Goal: Use online tool/utility: Utilize a website feature to perform a specific function

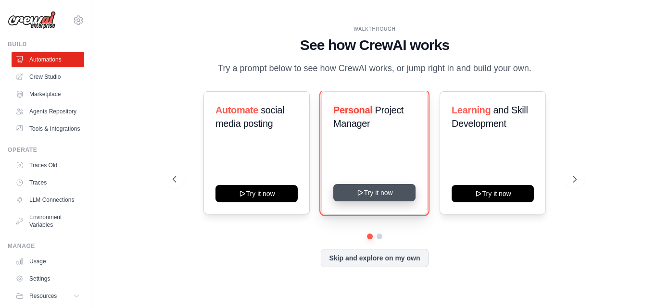
click at [379, 191] on button "Try it now" at bounding box center [374, 192] width 82 height 17
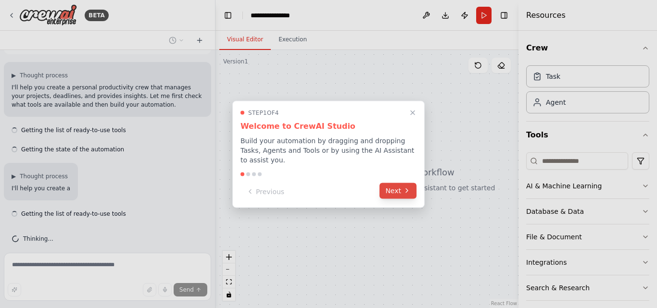
click at [392, 191] on button "Next" at bounding box center [397, 191] width 37 height 16
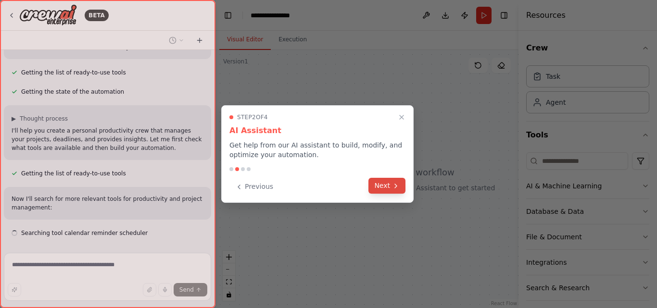
scroll to position [130, 0]
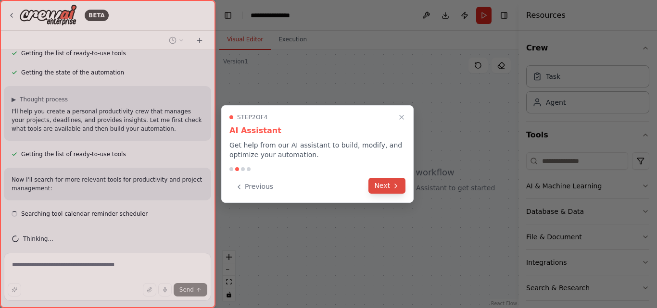
click at [391, 191] on button "Next" at bounding box center [386, 186] width 37 height 16
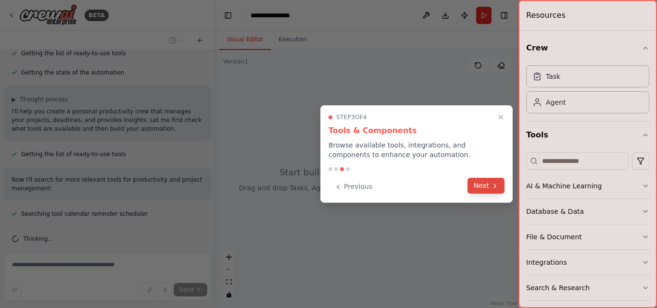
scroll to position [150, 0]
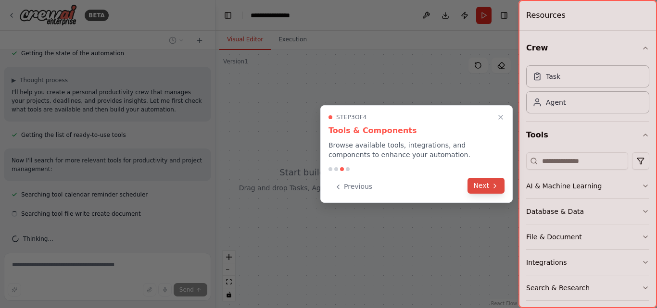
click at [490, 186] on button "Next" at bounding box center [485, 186] width 37 height 16
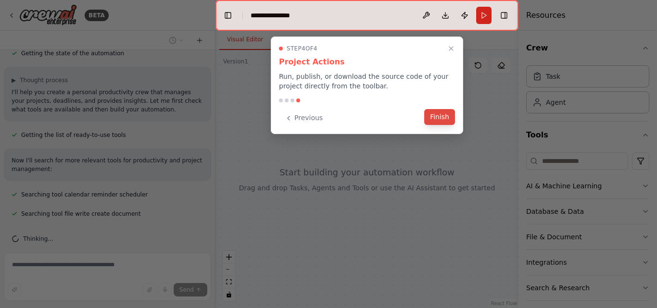
scroll to position [201, 0]
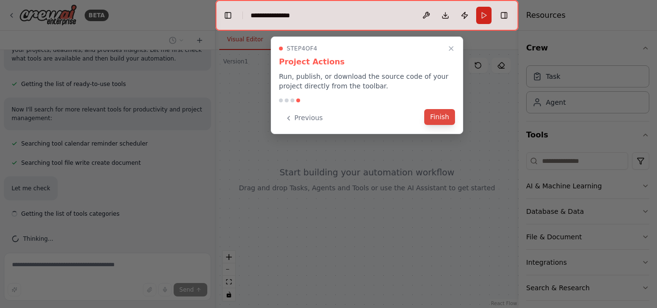
click at [441, 117] on button "Finish" at bounding box center [439, 117] width 31 height 16
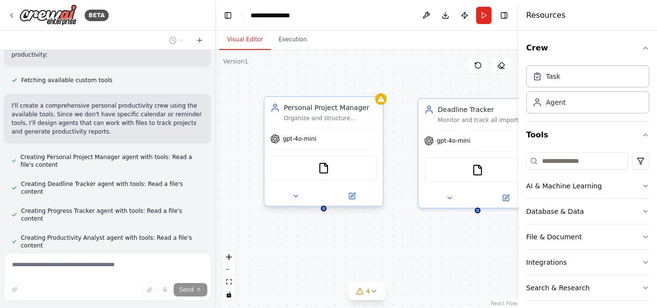
scroll to position [464, 0]
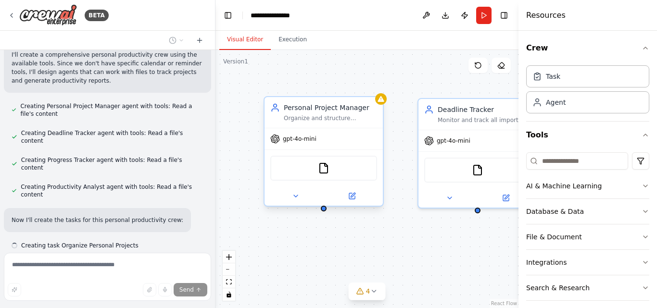
click at [313, 142] on span "gpt-4o-mini" at bounding box center [300, 139] width 34 height 8
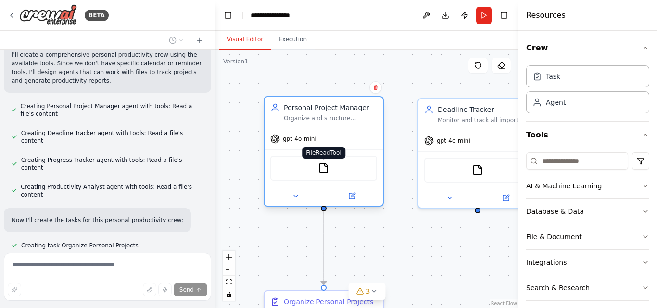
click at [328, 170] on img at bounding box center [324, 169] width 12 height 12
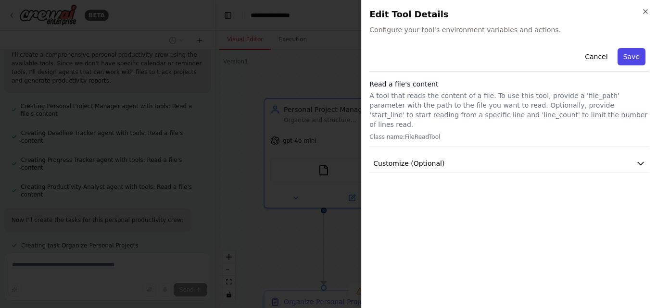
click at [630, 60] on button "Save" at bounding box center [631, 56] width 28 height 17
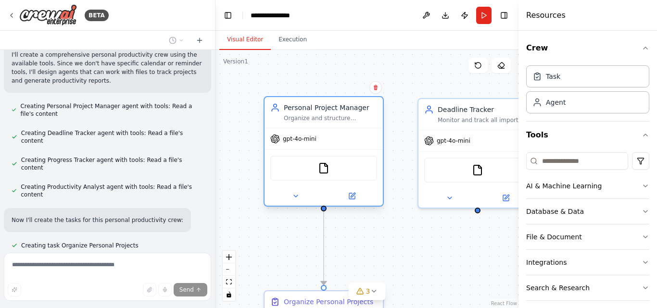
scroll to position [483, 0]
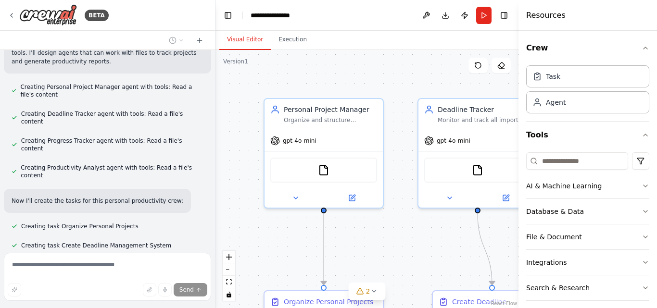
click at [26, 259] on div "Thinking..." at bounding box center [107, 270] width 207 height 23
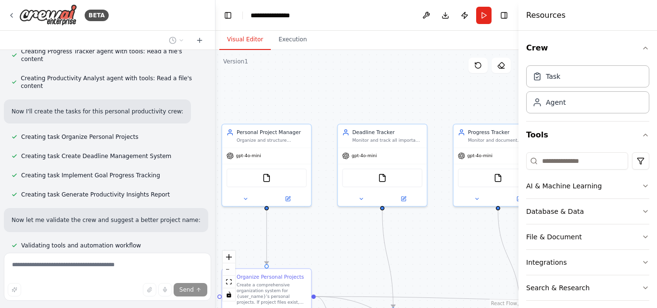
scroll to position [600, 0]
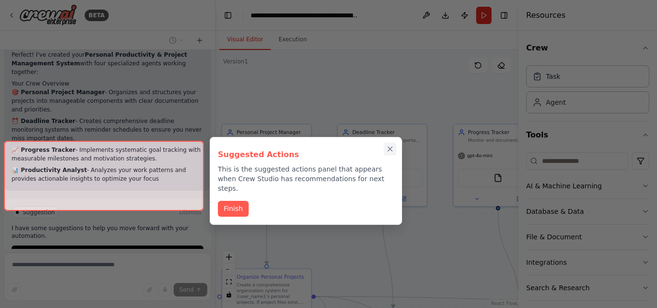
click at [392, 149] on icon "Close walkthrough" at bounding box center [390, 149] width 9 height 9
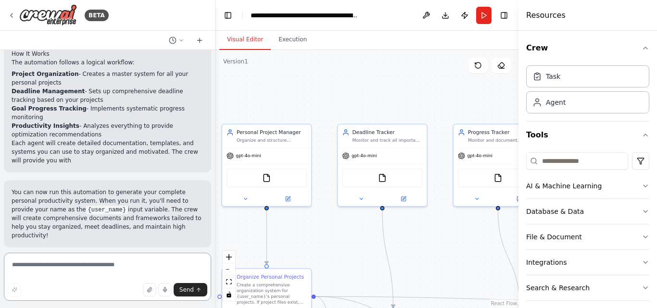
scroll to position [961, 0]
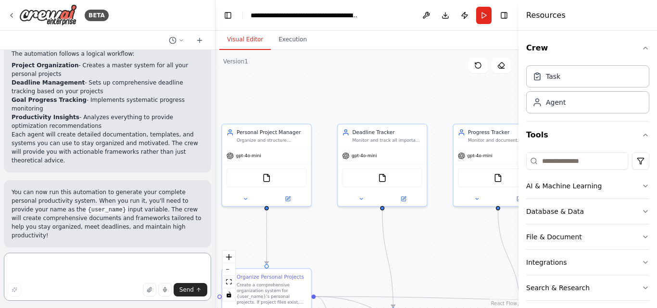
paste textarea "**********"
type textarea "**********"
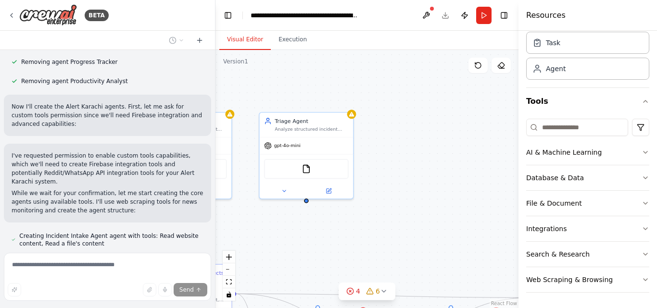
scroll to position [2168, 0]
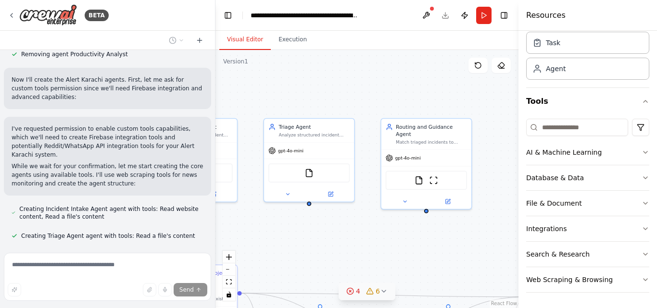
click at [354, 292] on div "4" at bounding box center [353, 292] width 14 height 10
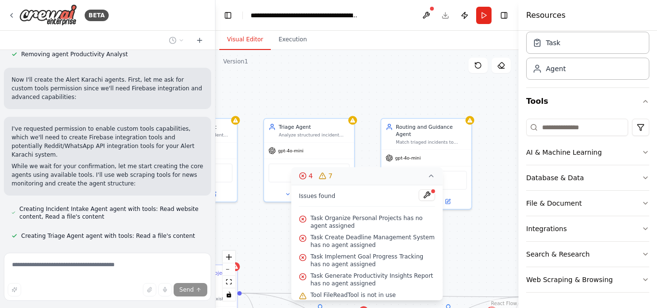
click at [303, 174] on icon at bounding box center [303, 176] width 8 height 8
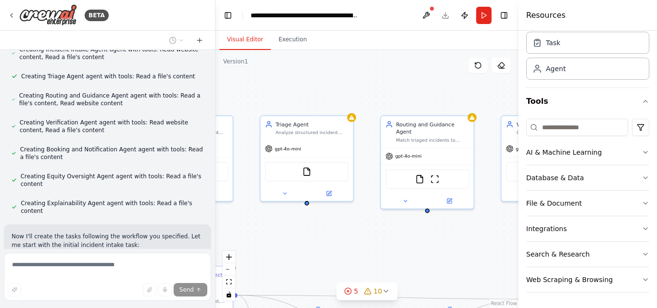
scroll to position [0, 0]
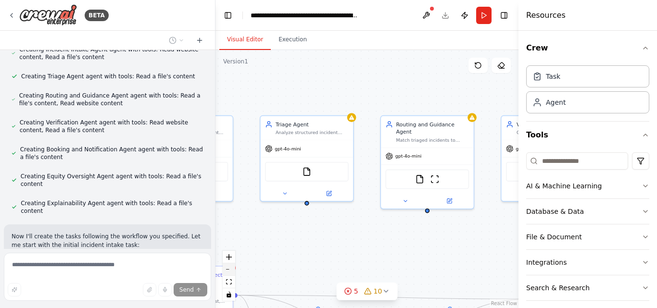
click at [233, 272] on button "zoom out" at bounding box center [229, 269] width 13 height 13
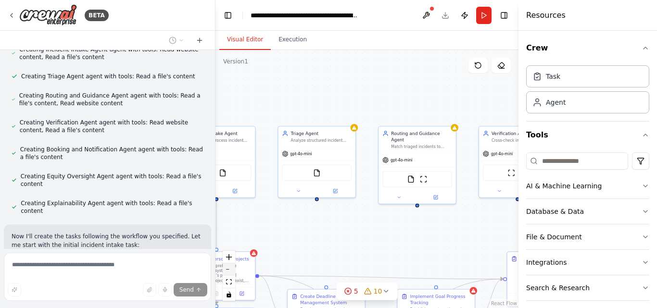
click at [233, 272] on button "zoom out" at bounding box center [229, 269] width 13 height 13
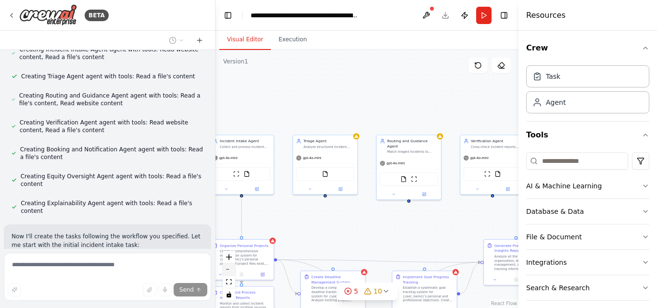
click at [233, 272] on button "zoom out" at bounding box center [229, 269] width 13 height 13
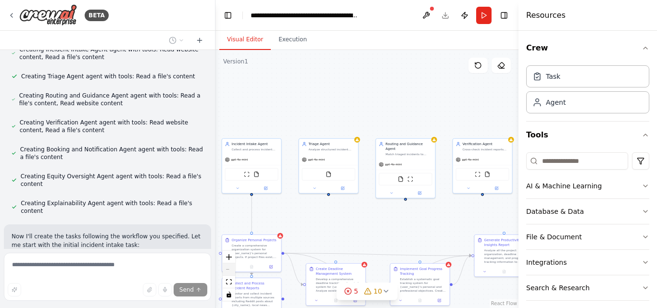
scroll to position [2347, 0]
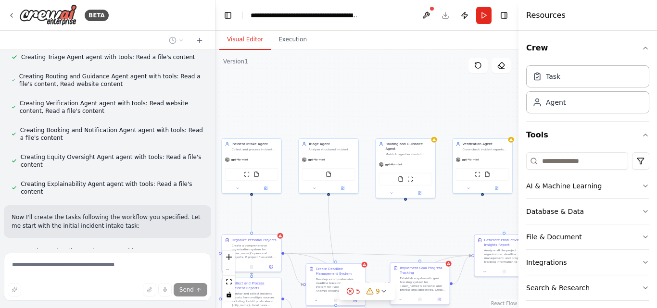
click at [439, 275] on div "Implement Goal Progress Tracking" at bounding box center [423, 271] width 47 height 10
click at [441, 251] on icon at bounding box center [441, 253] width 4 height 5
click at [420, 253] on button "Confirm" at bounding box center [414, 254] width 34 height 12
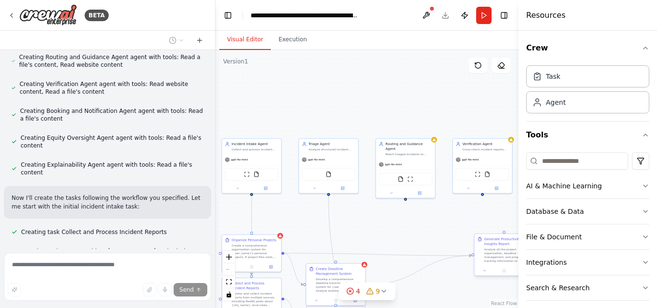
click at [488, 253] on div "Analyze all the project organization, deadline management, and progress trackin…" at bounding box center [507, 255] width 47 height 15
click at [431, 246] on div "Generate Productivity Insights Report" at bounding box center [423, 242] width 47 height 10
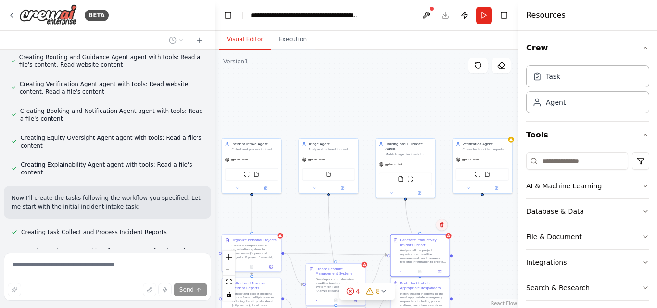
click at [443, 226] on icon at bounding box center [441, 224] width 4 height 5
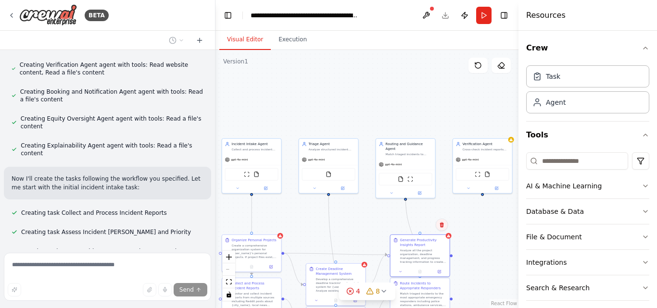
click at [442, 226] on icon at bounding box center [442, 225] width 6 height 6
click at [262, 255] on div "Create a comprehensive organization system for {user_name}'s personal projects.…" at bounding box center [255, 250] width 47 height 15
click at [275, 226] on icon at bounding box center [273, 224] width 4 height 5
click at [242, 221] on button "Confirm" at bounding box center [246, 225] width 34 height 12
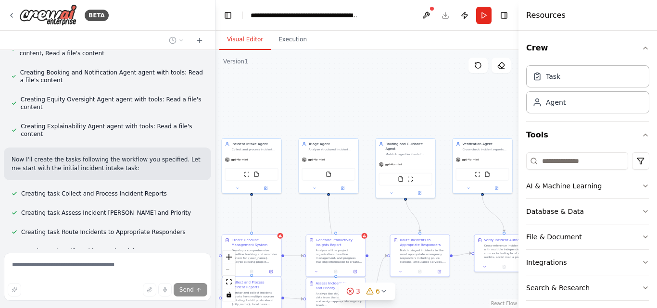
click at [264, 298] on div "Monitor and collect incident reports from multiple sources including Reddit pos…" at bounding box center [255, 298] width 47 height 15
click at [423, 292] on div ".deletable-edge-delete-btn { width: 20px; height: 20px; border: 0px solid #ffff…" at bounding box center [366, 179] width 303 height 258
click at [231, 270] on div "React Flow controls" at bounding box center [229, 276] width 13 height 50
click at [228, 281] on icon "fit view" at bounding box center [229, 281] width 6 height 5
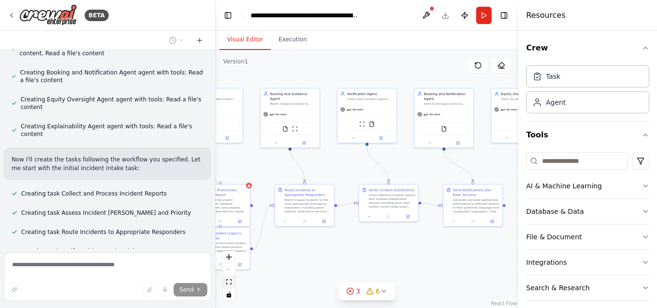
scroll to position [2424, 0]
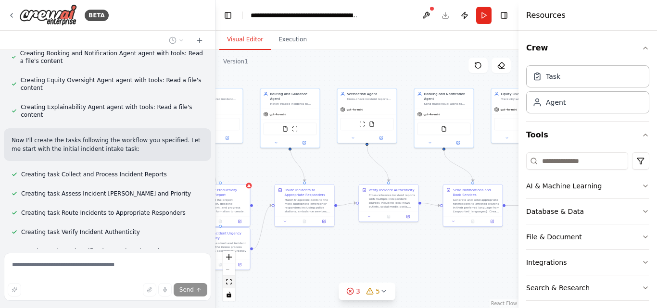
click at [228, 277] on button "fit view" at bounding box center [229, 282] width 13 height 13
click at [231, 282] on icon "fit view" at bounding box center [229, 281] width 6 height 5
click at [228, 265] on div "React Flow controls" at bounding box center [229, 276] width 13 height 50
click at [230, 271] on div "React Flow controls" at bounding box center [229, 276] width 13 height 50
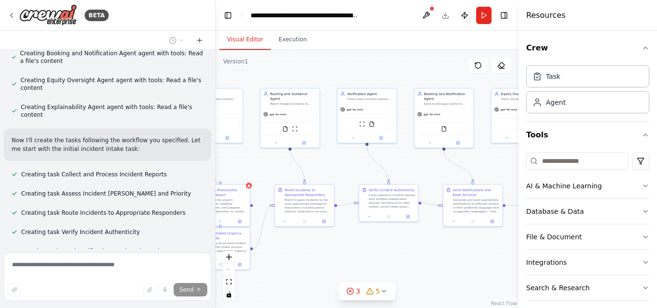
scroll to position [2443, 0]
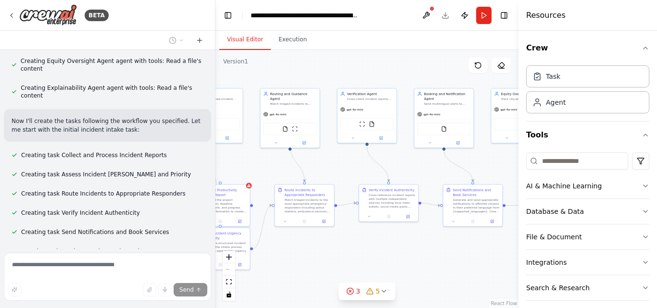
click at [230, 271] on div "React Flow controls" at bounding box center [229, 276] width 13 height 50
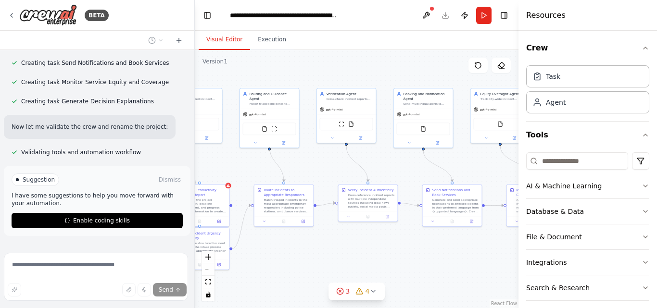
drag, startPoint x: 214, startPoint y: 17, endPoint x: 195, endPoint y: 22, distance: 19.8
click at [195, 22] on div "BETA Create a crew that helps organize your personal projects, sets reminders f…" at bounding box center [328, 154] width 657 height 308
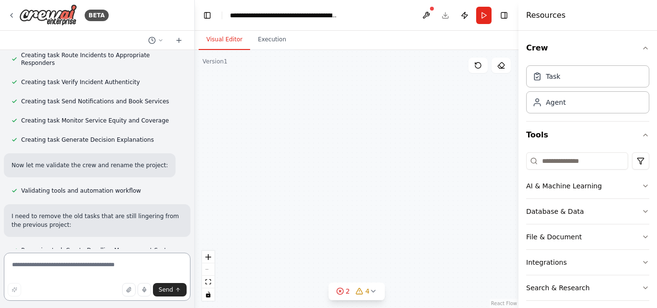
scroll to position [2743, 0]
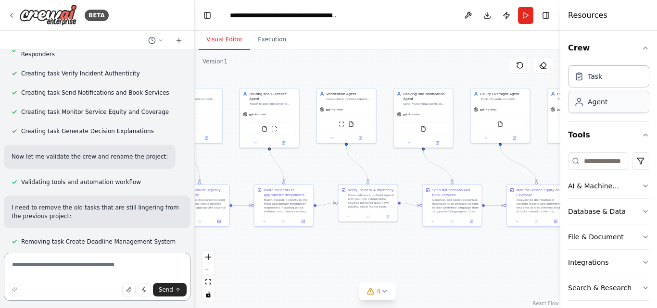
drag, startPoint x: 519, startPoint y: 98, endPoint x: 634, endPoint y: 95, distance: 115.4
click at [634, 95] on div "Resources Crew Task Agent Tools AI & Machine Learning Database & Data File & Do…" at bounding box center [608, 154] width 97 height 308
drag, startPoint x: 561, startPoint y: 25, endPoint x: 579, endPoint y: 28, distance: 18.1
click at [579, 28] on div "Resources Crew Task Agent Tools AI & Machine Learning Database & Data File & Do…" at bounding box center [608, 154] width 97 height 308
click at [262, 42] on button "Execution" at bounding box center [272, 40] width 44 height 20
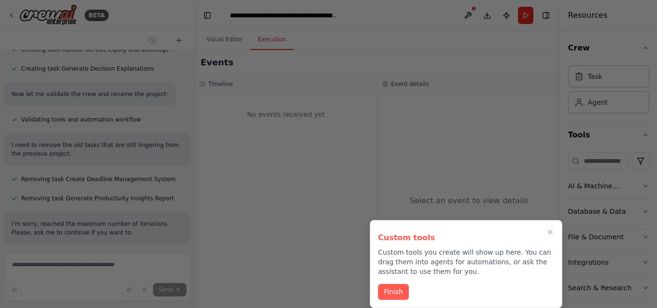
scroll to position [3232, 0]
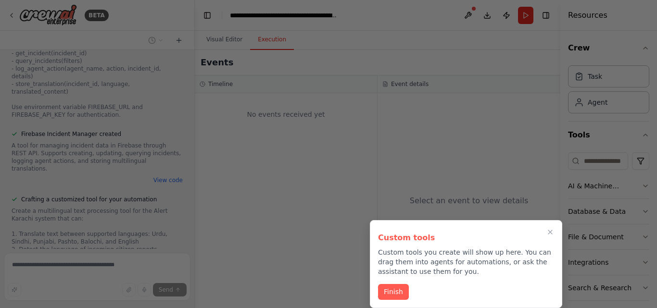
drag, startPoint x: 548, startPoint y: 234, endPoint x: 389, endPoint y: 170, distance: 171.3
click at [548, 234] on icon "Close walkthrough" at bounding box center [550, 232] width 8 height 8
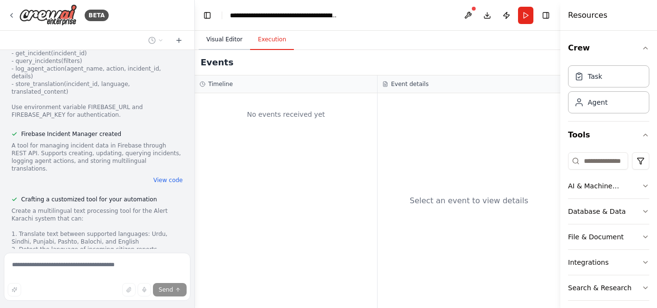
click at [231, 41] on button "Visual Editor" at bounding box center [224, 40] width 51 height 20
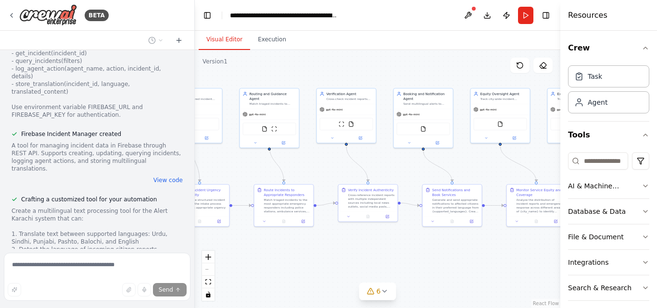
click at [275, 257] on div ".deletable-edge-delete-btn { width: 20px; height: 20px; border: 0px solid #ffff…" at bounding box center [377, 179] width 365 height 258
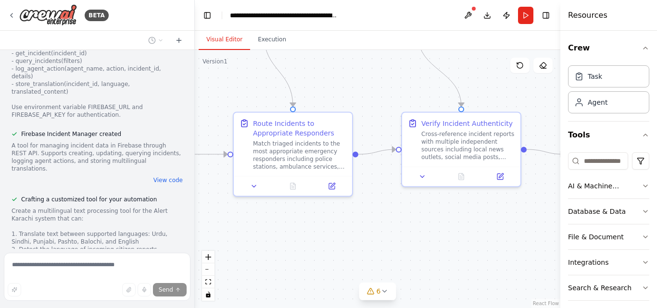
click at [275, 257] on div ".deletable-edge-delete-btn { width: 20px; height: 20px; border: 0px solid #ffff…" at bounding box center [377, 179] width 365 height 258
click at [276, 257] on div ".deletable-edge-delete-btn { width: 20px; height: 20px; border: 0px solid #ffff…" at bounding box center [377, 179] width 365 height 258
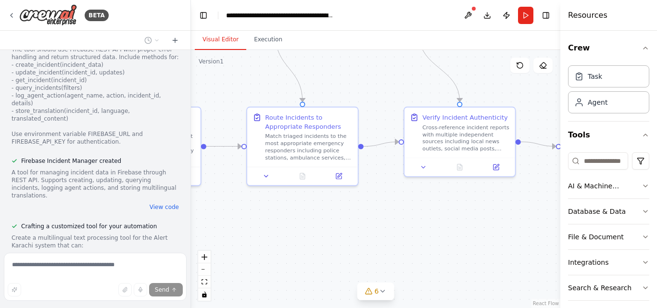
drag, startPoint x: 191, startPoint y: 238, endPoint x: 190, endPoint y: 220, distance: 17.8
click at [190, 220] on div "BETA Create a crew that helps organize your personal projects, sets reminders f…" at bounding box center [328, 154] width 657 height 308
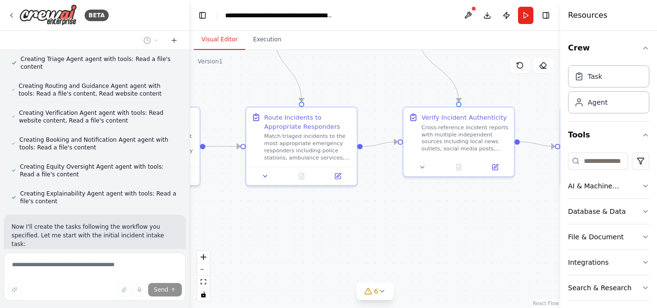
scroll to position [2591, 0]
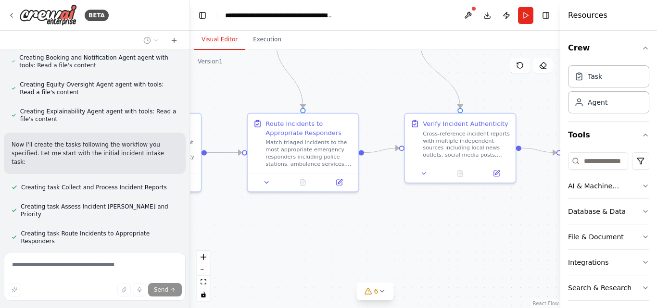
drag, startPoint x: 414, startPoint y: 258, endPoint x: 417, endPoint y: 276, distance: 19.1
click at [417, 276] on div ".deletable-edge-delete-btn { width: 20px; height: 20px; border: 0px solid #ffff…" at bounding box center [375, 179] width 370 height 258
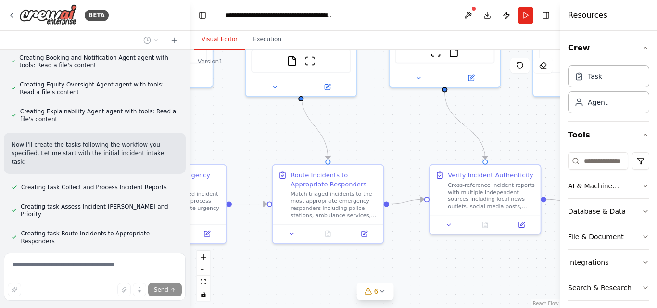
drag, startPoint x: 417, startPoint y: 276, endPoint x: 476, endPoint y: 327, distance: 77.8
click at [476, 308] on html "BETA Create a crew that helps organize your personal projects, sets reminders f…" at bounding box center [328, 154] width 657 height 308
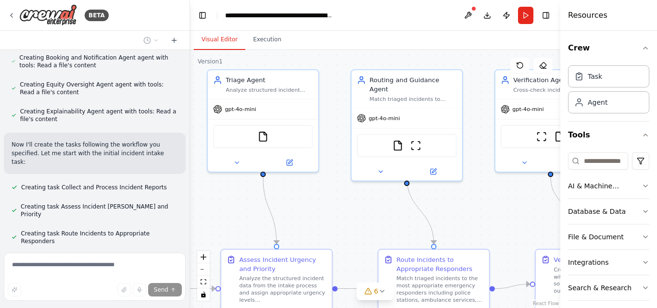
drag, startPoint x: 270, startPoint y: 146, endPoint x: 340, endPoint y: 219, distance: 101.0
click at [340, 219] on div ".deletable-edge-delete-btn { width: 20px; height: 20px; border: 0px solid #ffff…" at bounding box center [375, 179] width 370 height 258
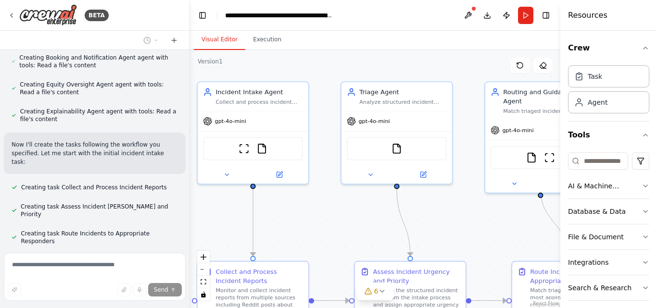
drag, startPoint x: 353, startPoint y: 227, endPoint x: 492, endPoint y: 239, distance: 139.5
click at [492, 239] on div ".deletable-edge-delete-btn { width: 20px; height: 20px; border: 0px solid #ffff…" at bounding box center [375, 179] width 370 height 258
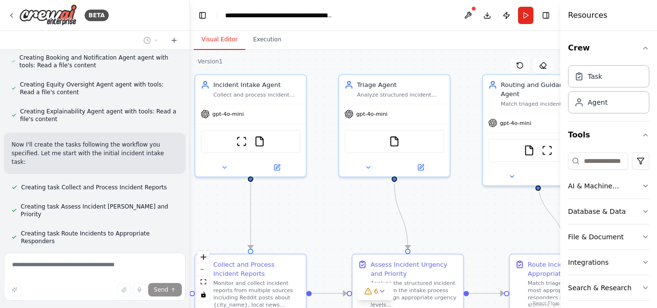
drag, startPoint x: 313, startPoint y: 226, endPoint x: 305, endPoint y: 219, distance: 10.5
click at [305, 219] on div ".deletable-edge-delete-btn { width: 20px; height: 20px; border: 0px solid #ffff…" at bounding box center [375, 179] width 370 height 258
drag, startPoint x: 562, startPoint y: 49, endPoint x: 557, endPoint y: 22, distance: 27.4
click at [558, 22] on div at bounding box center [560, 154] width 4 height 308
drag, startPoint x: 557, startPoint y: 22, endPoint x: 608, endPoint y: 23, distance: 51.0
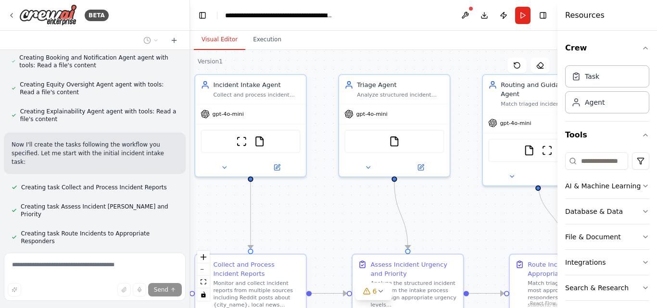
click at [608, 23] on div "Resources Crew Task Agent Tools AI & Machine Learning Database & Data File & Do…" at bounding box center [607, 154] width 100 height 308
drag, startPoint x: 557, startPoint y: 31, endPoint x: 591, endPoint y: 31, distance: 34.1
click at [591, 31] on div "Resources Crew Task Agent Tools AI & Machine Learning Database & Data File & Do…" at bounding box center [607, 154] width 100 height 308
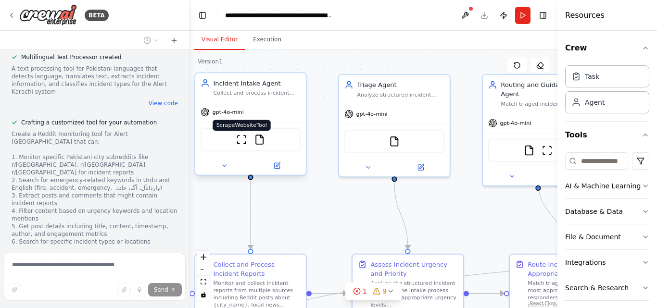
scroll to position [3659, 0]
